Goal: Information Seeking & Learning: Learn about a topic

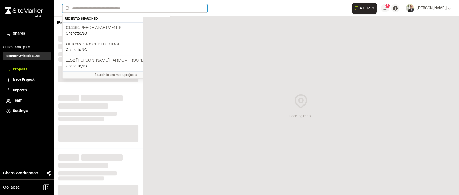
click at [118, 6] on input "Search" at bounding box center [134, 8] width 145 height 9
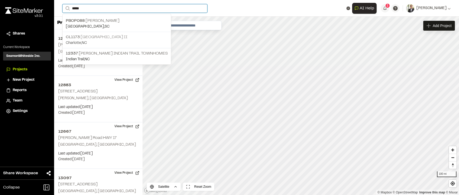
type input "*****"
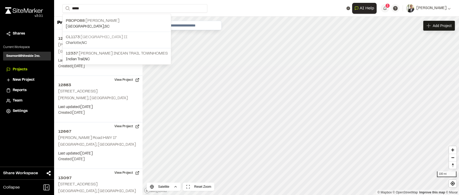
click at [116, 34] on p "CL1173 [GEOGRAPHIC_DATA]" at bounding box center [117, 37] width 102 height 6
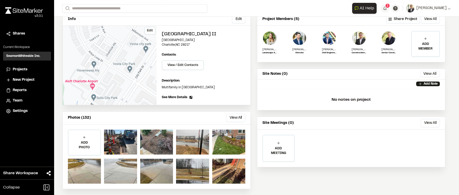
scroll to position [36, 0]
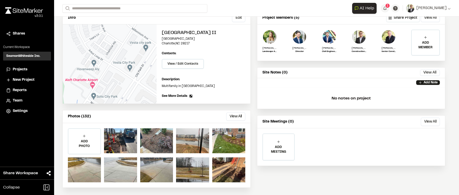
click at [237, 111] on div "Photos (132) View All ... Close Select Download Zoom to Pin Unselect Download Z…" at bounding box center [157, 117] width 188 height 13
click at [237, 114] on button "View All" at bounding box center [235, 117] width 19 height 8
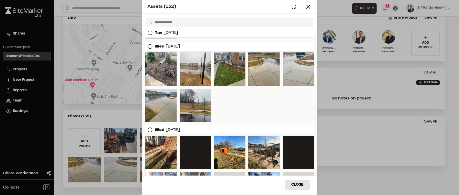
scroll to position [69, 0]
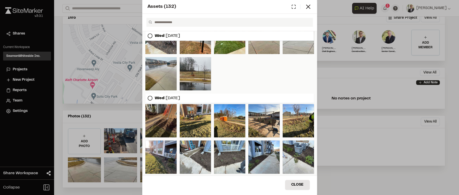
click at [163, 120] on div at bounding box center [160, 120] width 31 height 33
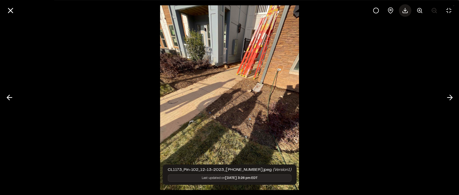
click at [404, 9] on icon at bounding box center [405, 10] width 6 height 6
click at [3, 12] on div at bounding box center [229, 10] width 459 height 21
click at [9, 11] on line at bounding box center [10, 10] width 4 height 4
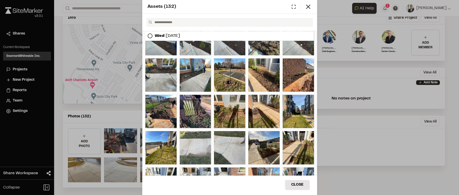
scroll to position [225, 0]
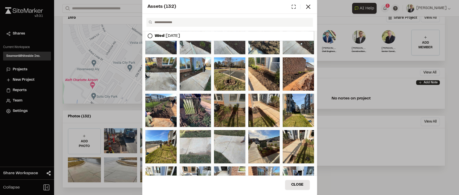
click at [227, 113] on div at bounding box center [229, 110] width 31 height 33
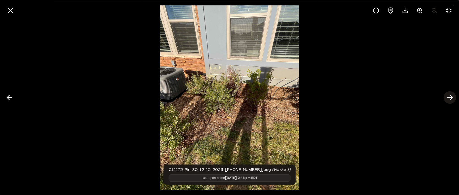
click at [449, 95] on icon at bounding box center [450, 97] width 8 height 9
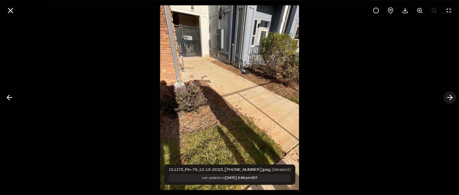
click at [449, 95] on icon at bounding box center [450, 97] width 8 height 9
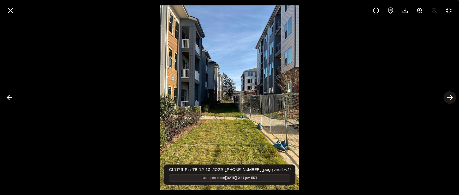
click at [449, 95] on icon at bounding box center [450, 97] width 8 height 9
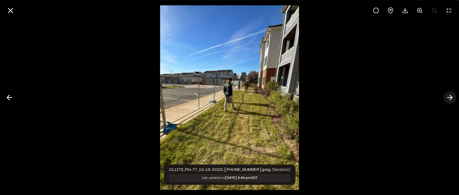
click at [449, 95] on icon at bounding box center [450, 97] width 8 height 9
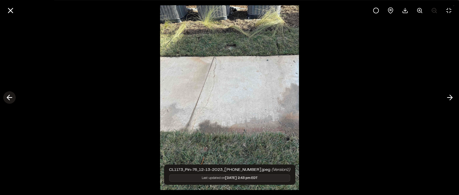
click at [5, 100] on button at bounding box center [9, 98] width 12 height 12
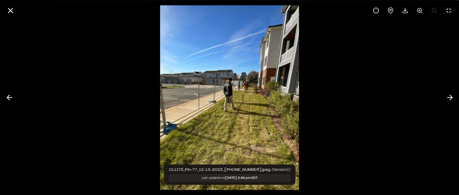
click at [253, 105] on img at bounding box center [229, 97] width 139 height 195
click at [238, 93] on img at bounding box center [229, 97] width 139 height 195
click at [451, 99] on polyline at bounding box center [451, 97] width 2 height 5
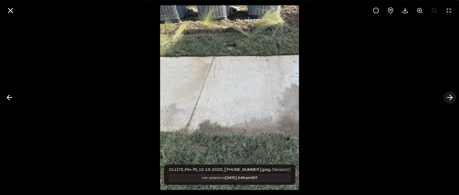
click at [450, 99] on icon at bounding box center [450, 97] width 8 height 9
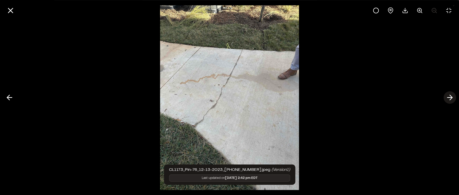
click at [448, 98] on icon at bounding box center [450, 97] width 8 height 9
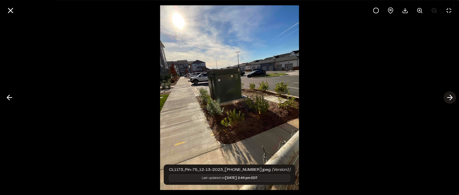
click at [448, 98] on icon at bounding box center [450, 97] width 8 height 9
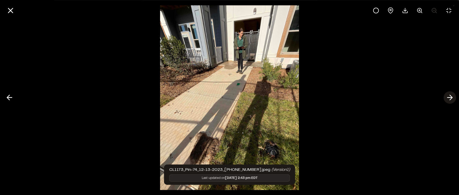
click at [448, 98] on icon at bounding box center [450, 97] width 8 height 9
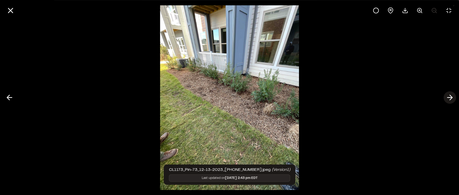
click at [448, 98] on icon at bounding box center [450, 97] width 8 height 9
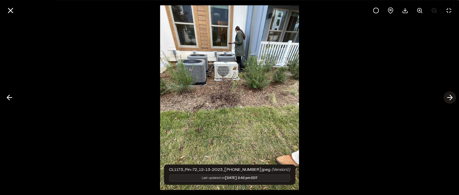
click at [448, 98] on icon at bounding box center [450, 97] width 8 height 9
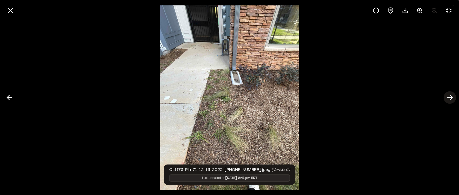
click at [448, 98] on icon at bounding box center [450, 97] width 8 height 9
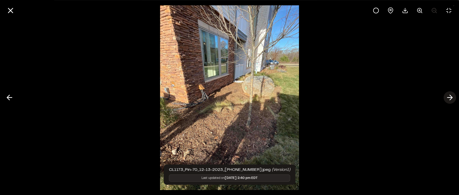
click at [448, 98] on icon at bounding box center [450, 97] width 8 height 9
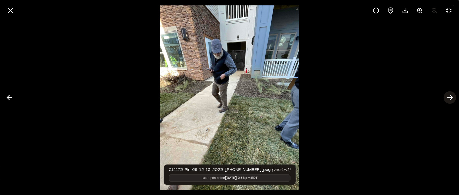
click at [448, 98] on icon at bounding box center [450, 97] width 8 height 9
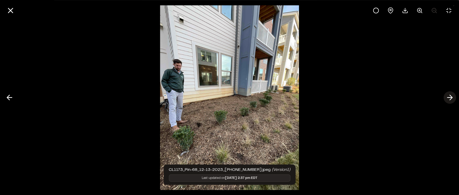
click at [448, 98] on icon at bounding box center [450, 97] width 8 height 9
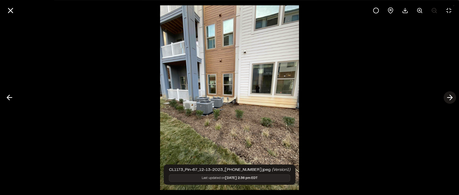
click at [448, 98] on icon at bounding box center [450, 97] width 8 height 9
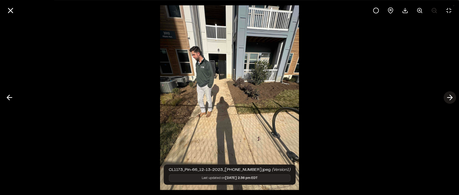
click at [448, 98] on icon at bounding box center [450, 97] width 8 height 9
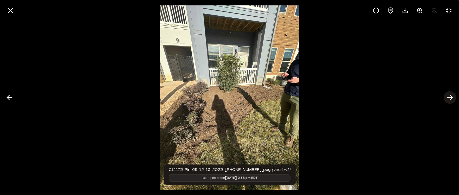
click at [448, 98] on icon at bounding box center [450, 97] width 8 height 9
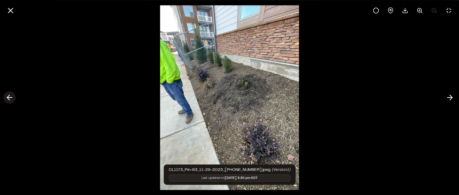
click at [11, 97] on icon at bounding box center [9, 97] width 8 height 9
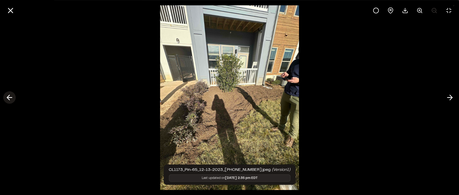
click at [11, 97] on icon at bounding box center [9, 97] width 8 height 9
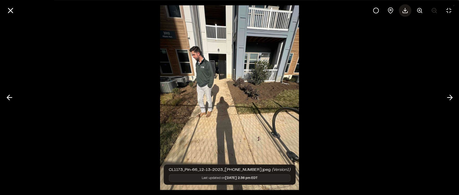
click at [410, 10] on div at bounding box center [405, 10] width 12 height 12
click at [450, 97] on icon at bounding box center [450, 97] width 8 height 9
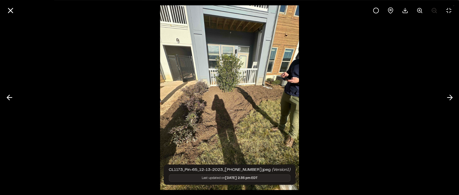
click at [366, 76] on div at bounding box center [229, 97] width 459 height 195
click at [406, 10] on polyline at bounding box center [405, 10] width 3 height 1
click at [447, 96] on icon at bounding box center [450, 97] width 8 height 9
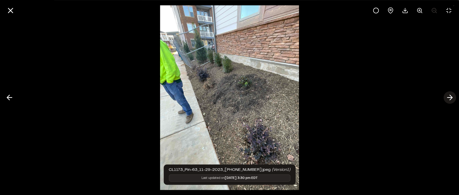
click at [449, 96] on icon at bounding box center [450, 97] width 8 height 9
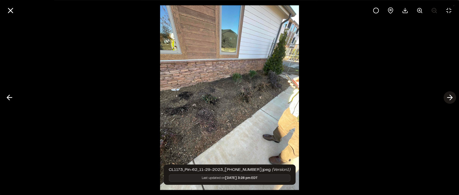
click at [449, 96] on icon at bounding box center [450, 97] width 8 height 9
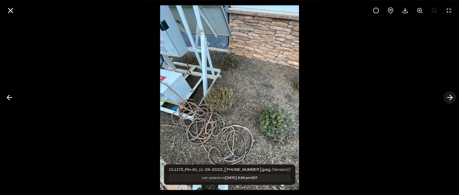
click at [449, 96] on icon at bounding box center [450, 97] width 8 height 9
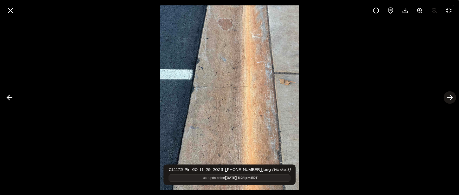
click at [449, 96] on icon at bounding box center [450, 97] width 8 height 9
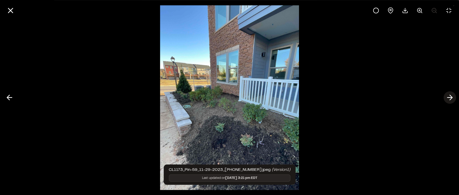
click at [449, 96] on icon at bounding box center [450, 97] width 8 height 9
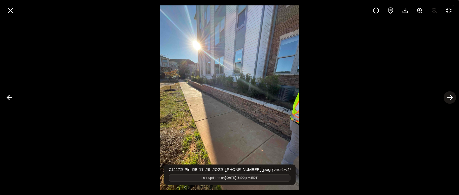
click at [449, 96] on icon at bounding box center [450, 97] width 8 height 9
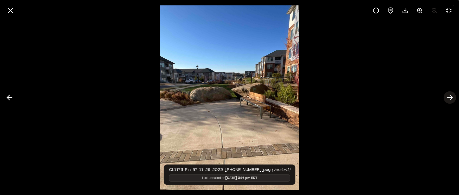
click at [449, 96] on icon at bounding box center [450, 97] width 8 height 9
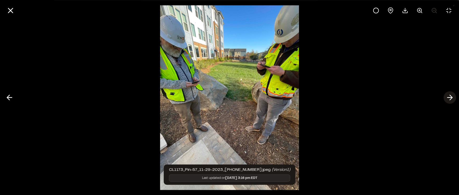
click at [449, 96] on icon at bounding box center [450, 97] width 8 height 9
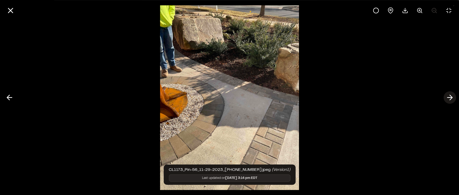
click at [449, 96] on icon at bounding box center [450, 97] width 8 height 9
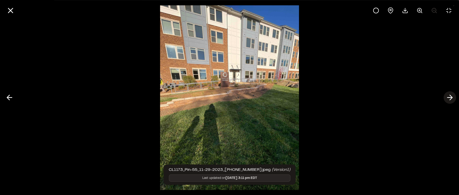
click at [449, 96] on icon at bounding box center [450, 97] width 8 height 9
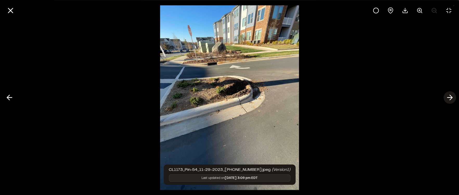
click at [449, 96] on icon at bounding box center [450, 97] width 8 height 9
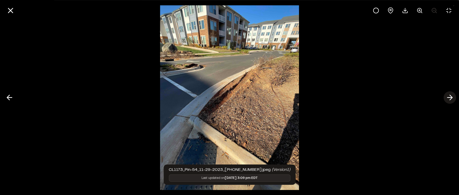
click at [449, 96] on icon at bounding box center [450, 97] width 8 height 9
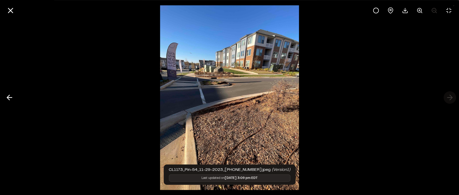
click at [449, 96] on div at bounding box center [229, 97] width 459 height 195
click at [449, 97] on div at bounding box center [229, 97] width 459 height 195
click at [9, 12] on icon at bounding box center [10, 10] width 9 height 9
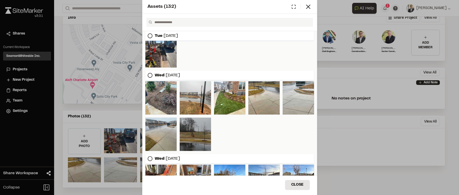
scroll to position [0, 0]
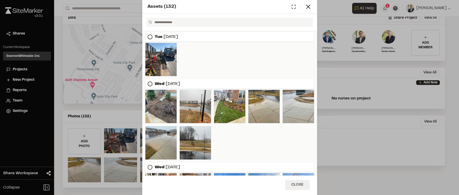
click at [298, 186] on button "Close" at bounding box center [297, 185] width 25 height 10
